Goal: Task Accomplishment & Management: Use online tool/utility

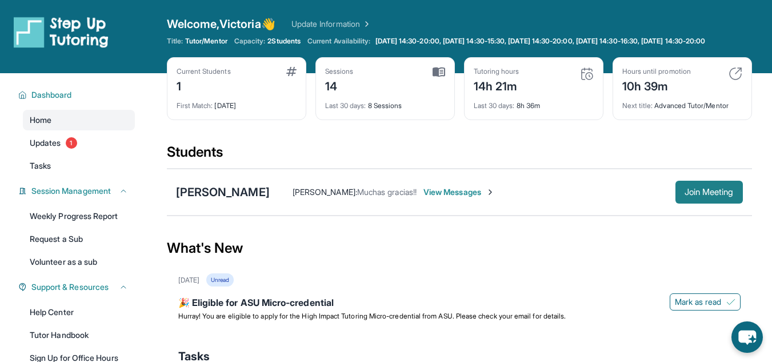
click at [687, 195] on span "Join Meeting" at bounding box center [708, 192] width 49 height 7
click at [702, 193] on button "Join Meeting" at bounding box center [708, 192] width 67 height 23
click at [704, 215] on div "Bryan Garcia Victoria Ponce : Muchas gracias!! View Messages Join Meeting" at bounding box center [459, 192] width 585 height 47
click at [694, 195] on span "Join Meeting" at bounding box center [708, 192] width 49 height 7
click at [678, 203] on button "Join Meeting" at bounding box center [708, 192] width 67 height 23
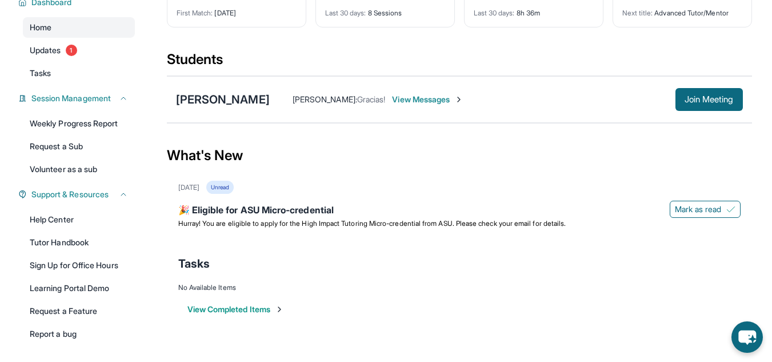
scroll to position [95, 0]
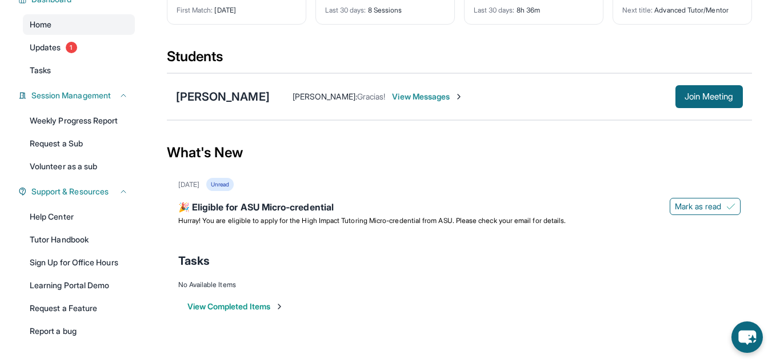
drag, startPoint x: 227, startPoint y: 119, endPoint x: 507, endPoint y: 166, distance: 283.9
click at [507, 166] on div "What's New" at bounding box center [459, 152] width 585 height 50
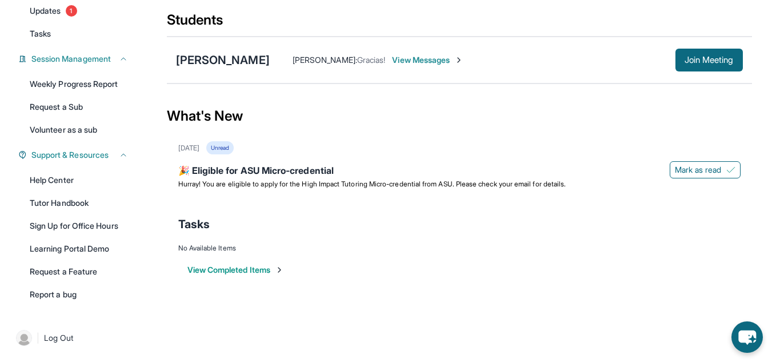
scroll to position [0, 0]
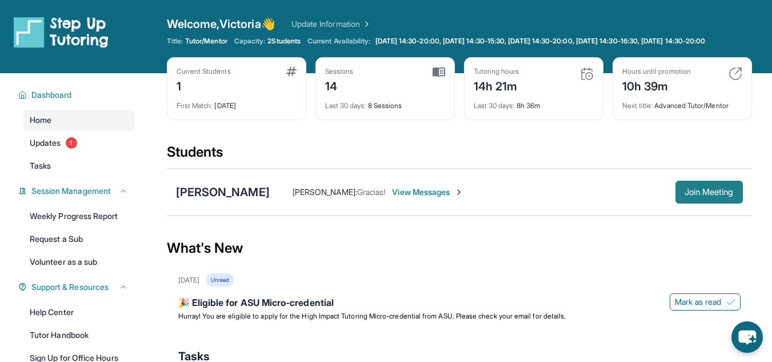
click at [694, 194] on button "Join Meeting" at bounding box center [708, 192] width 67 height 23
